Goal: Task Accomplishment & Management: Manage account settings

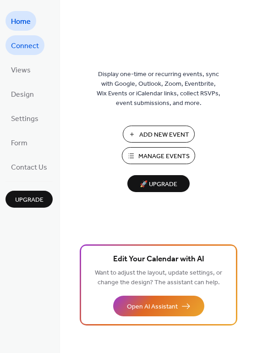
click at [29, 41] on span "Connect" at bounding box center [25, 46] width 28 height 14
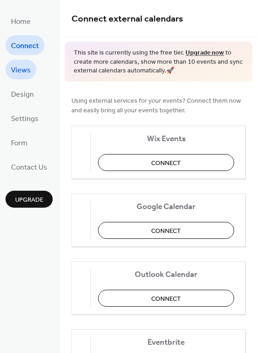
click at [25, 71] on span "Views" at bounding box center [21, 70] width 20 height 14
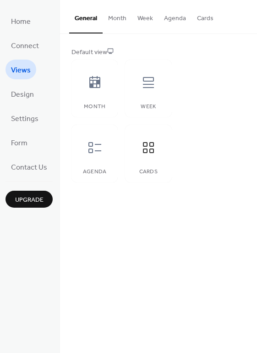
click at [200, 17] on button "Cards" at bounding box center [206, 16] width 28 height 33
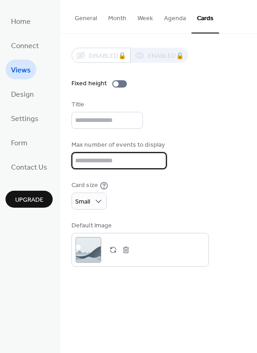
scroll to position [1, 0]
drag, startPoint x: 87, startPoint y: 164, endPoint x: 69, endPoint y: 162, distance: 18.5
click at [69, 162] on div "Disabled 🔒 Enabled 🔒 Fixed height Title Max number of events to display * Card …" at bounding box center [158, 157] width 197 height 247
drag, startPoint x: 89, startPoint y: 156, endPoint x: 74, endPoint y: 156, distance: 15.1
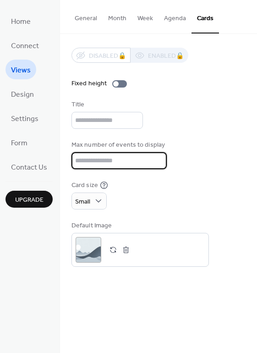
click at [74, 156] on input "*" at bounding box center [118, 160] width 92 height 17
type input "*"
